Goal: Find specific page/section: Find specific page/section

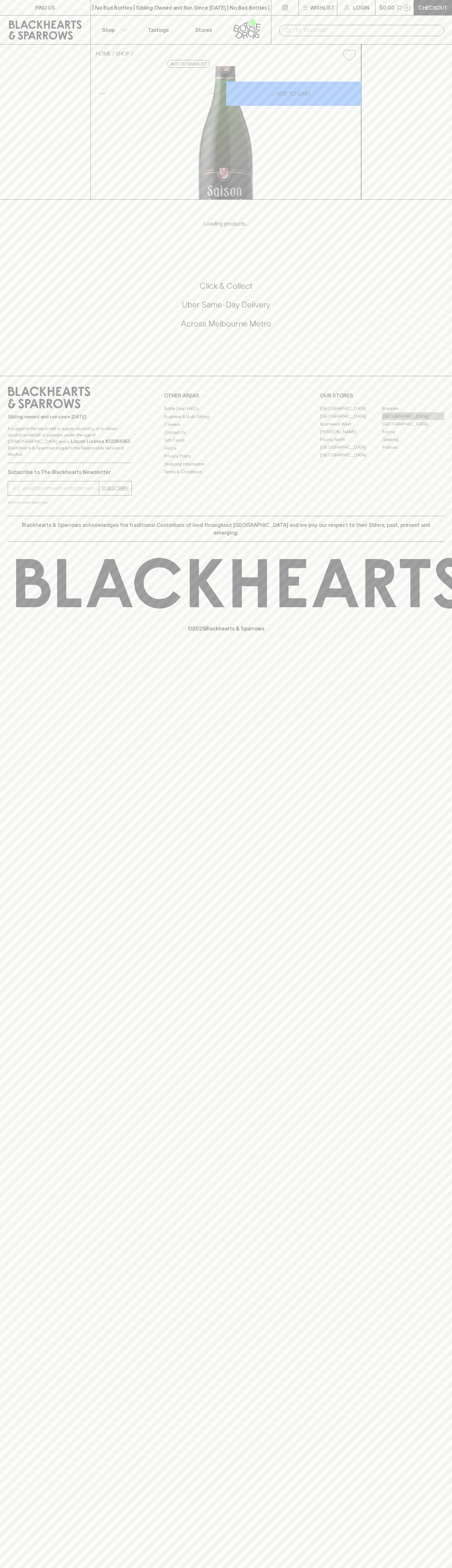
click at [413, 420] on link "[GEOGRAPHIC_DATA]" at bounding box center [413, 416] width 62 height 8
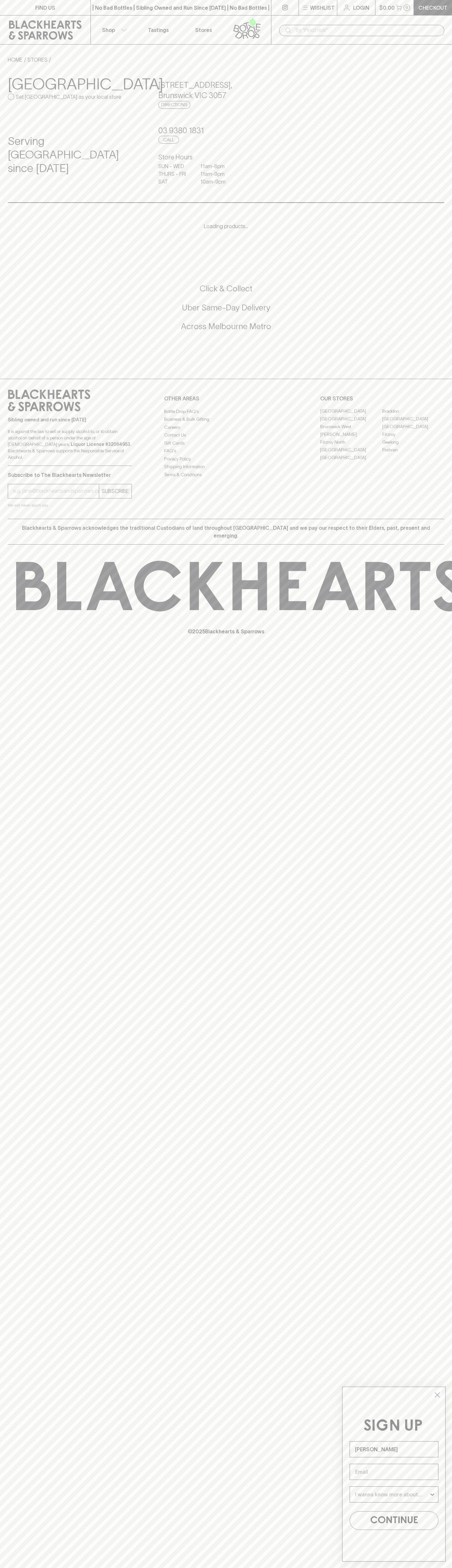
type input "John Smith"
